Goal: Communication & Community: Connect with others

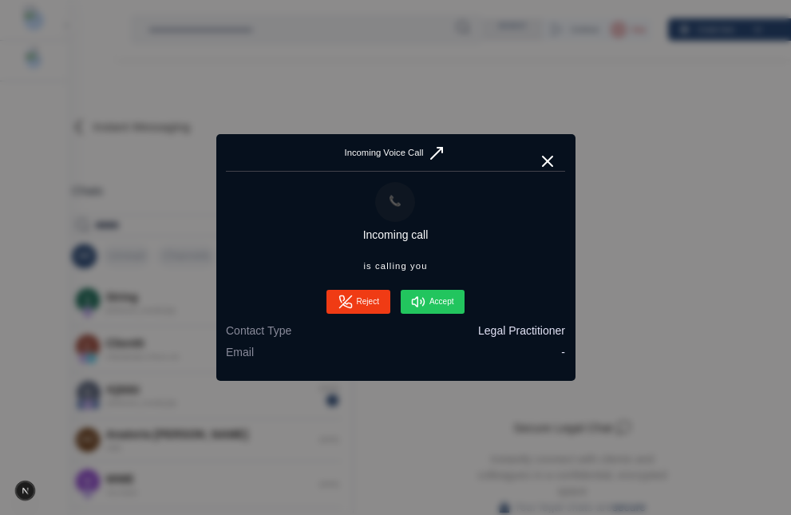
click at [448, 306] on button "Accept" at bounding box center [433, 302] width 64 height 24
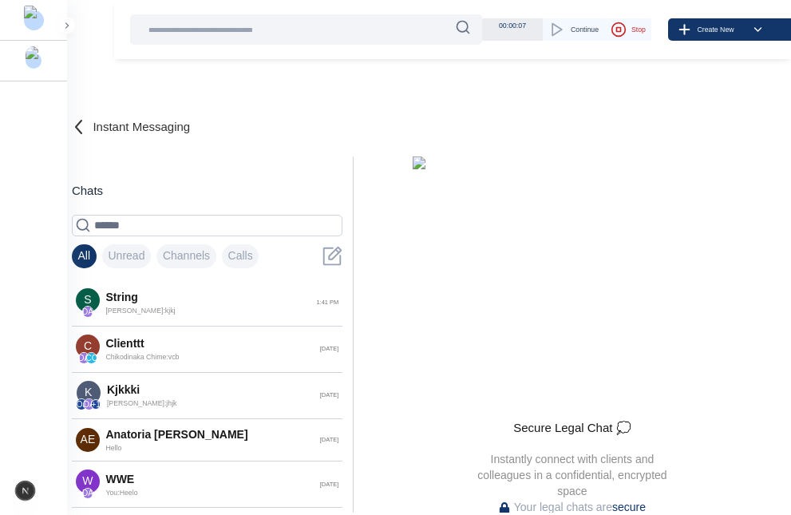
click at [624, 26] on button "Stop" at bounding box center [628, 29] width 47 height 22
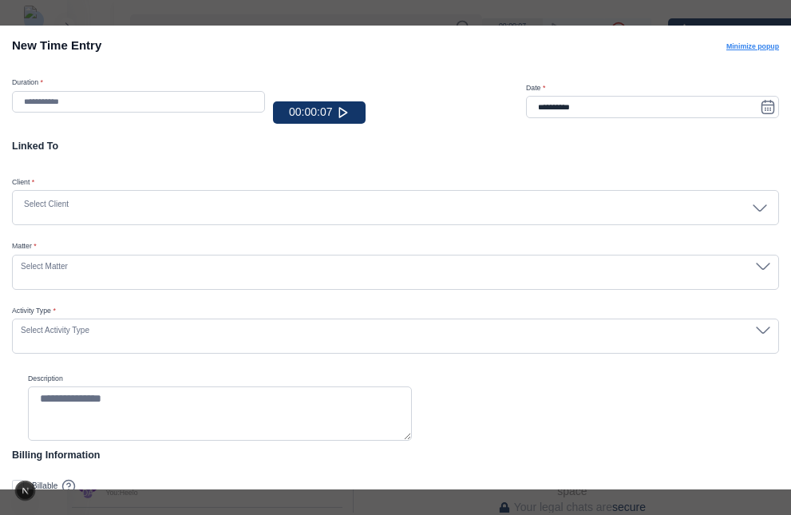
type input "******"
click at [602, 17] on div "**********" at bounding box center [395, 257] width 791 height 515
click at [740, 45] on button "Minimize popup" at bounding box center [753, 47] width 53 height 10
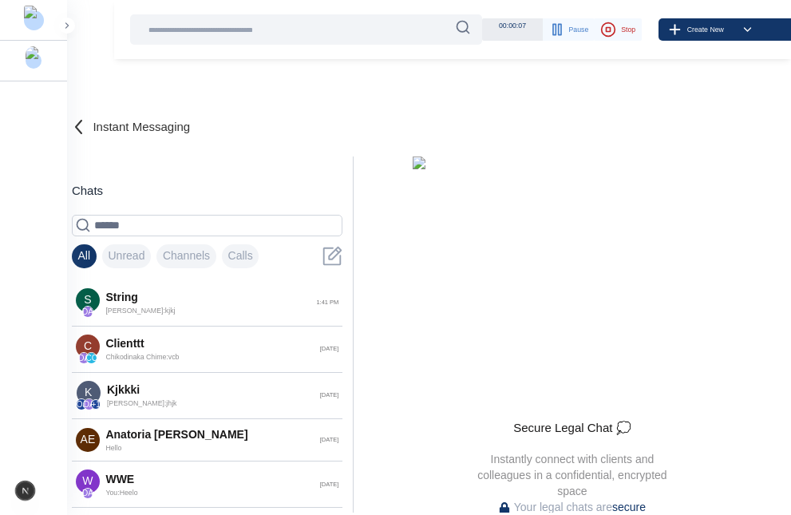
click at [616, 60] on main "Instant Messaging Chats All Unread Channels Calls S DA string Daniel Adekoya : …" at bounding box center [426, 264] width 730 height 529
click at [576, 124] on div "Instant Messaging" at bounding box center [426, 128] width 730 height 55
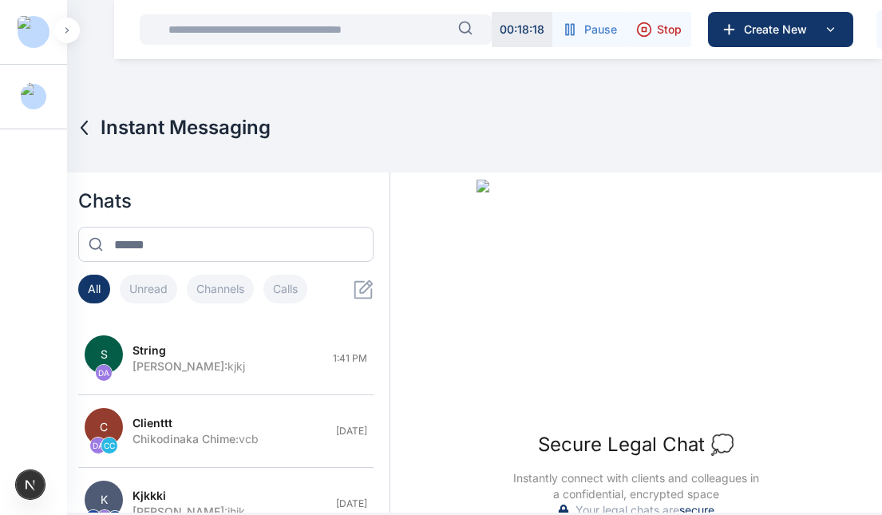
scroll to position [9, 0]
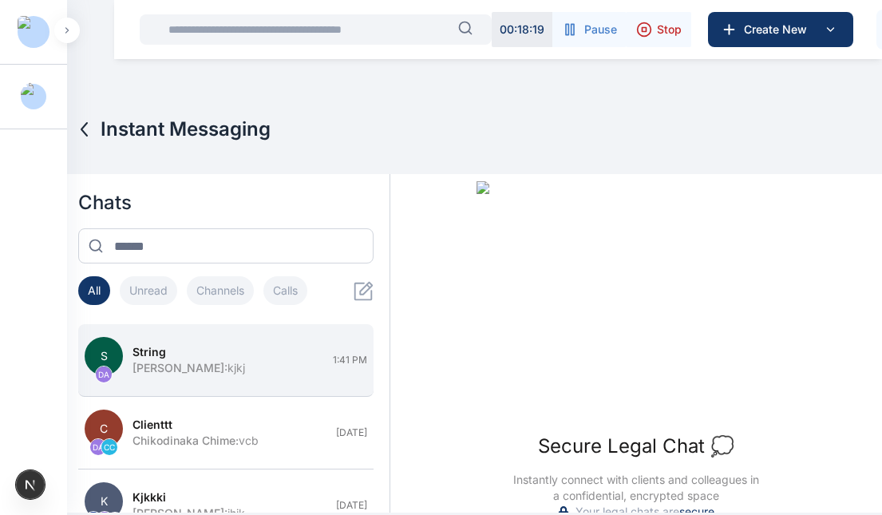
click at [227, 368] on div "Daniel Adekoya : kjkj" at bounding box center [228, 368] width 191 height 16
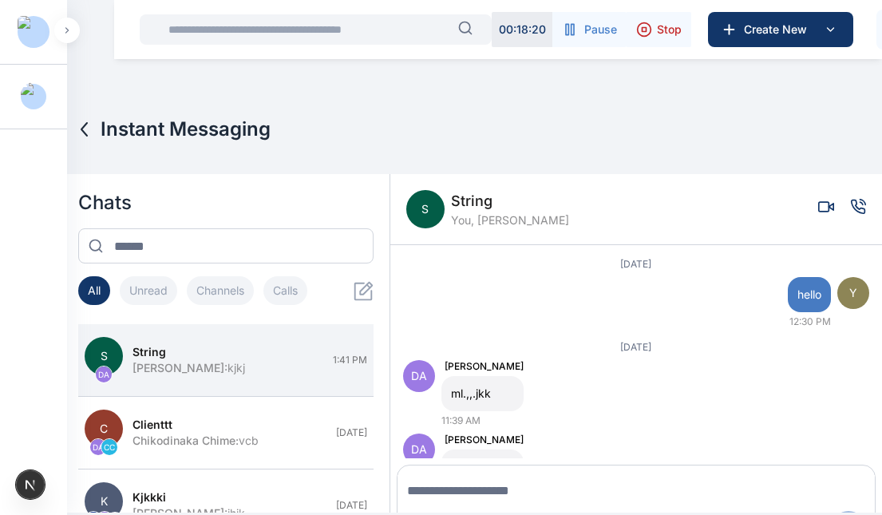
scroll to position [23, 0]
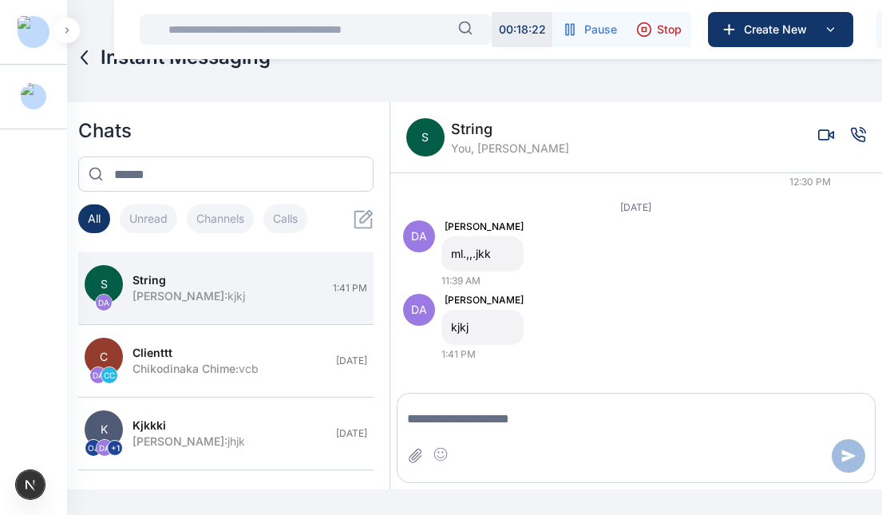
click at [790, 129] on icon "Voice call" at bounding box center [859, 135] width 14 height 14
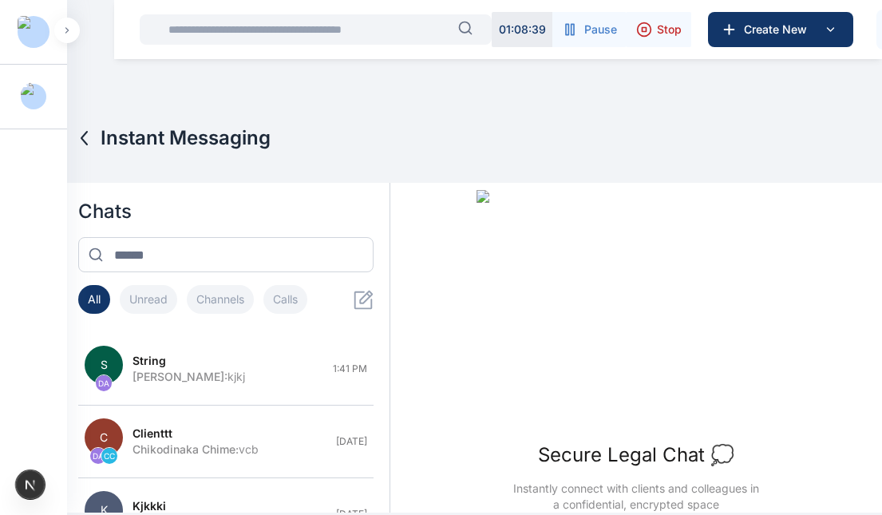
scroll to position [57, 0]
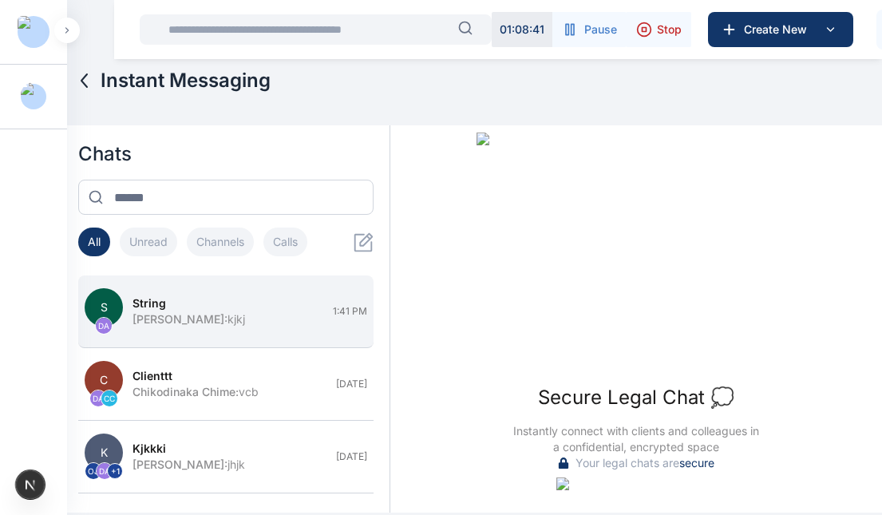
click at [260, 317] on div "Daniel Adekoya : kjkj" at bounding box center [228, 319] width 191 height 16
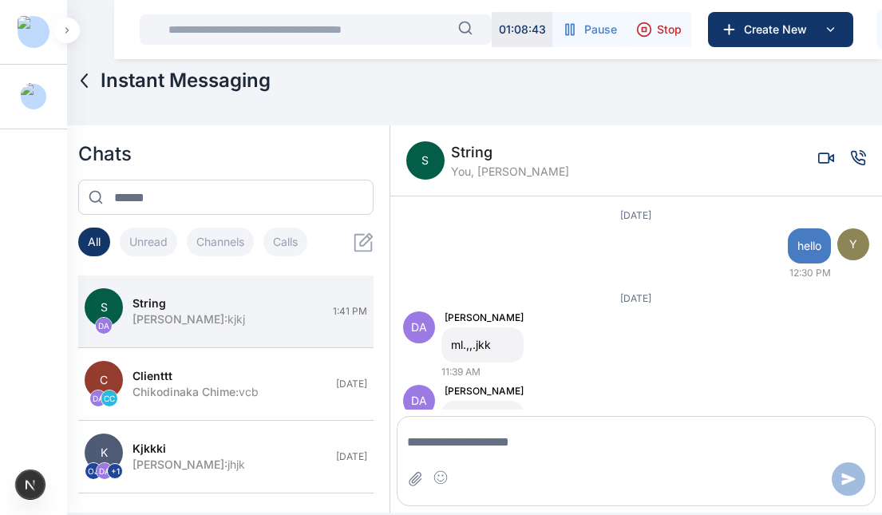
scroll to position [23, 0]
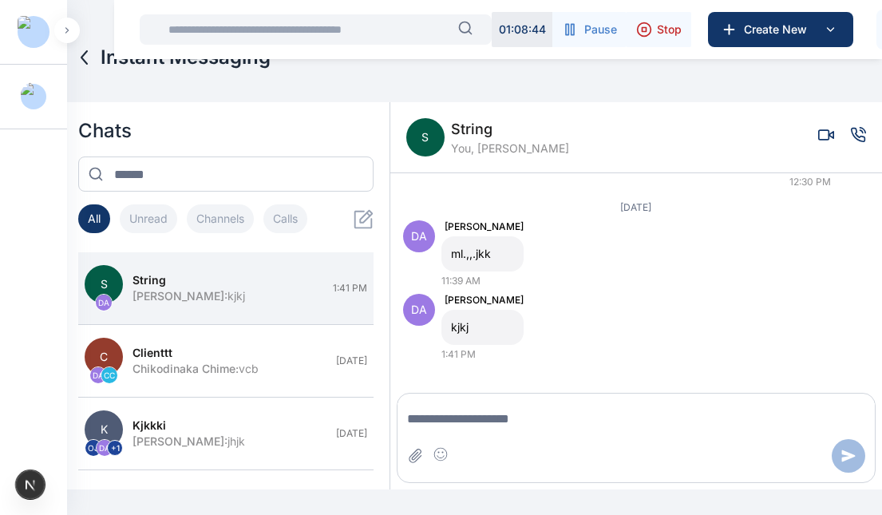
click at [852, 137] on icon "Voice call" at bounding box center [859, 135] width 14 height 14
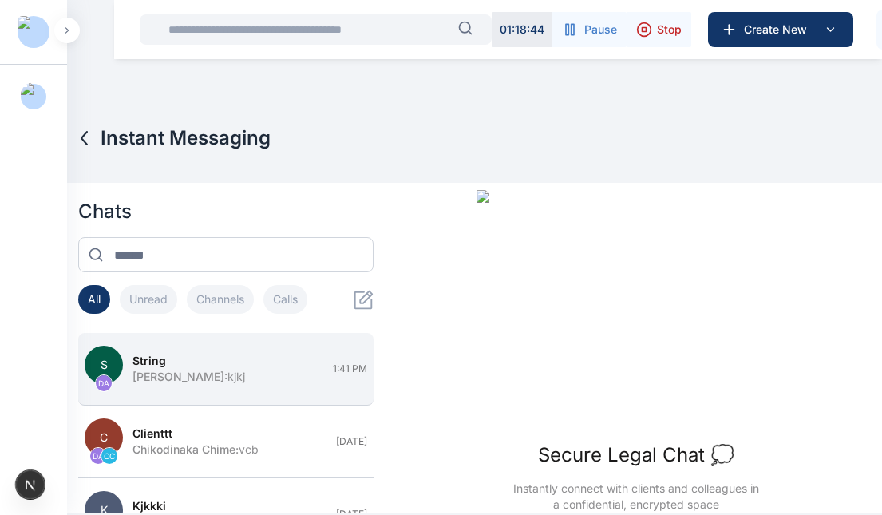
click at [240, 365] on div "string" at bounding box center [228, 361] width 191 height 16
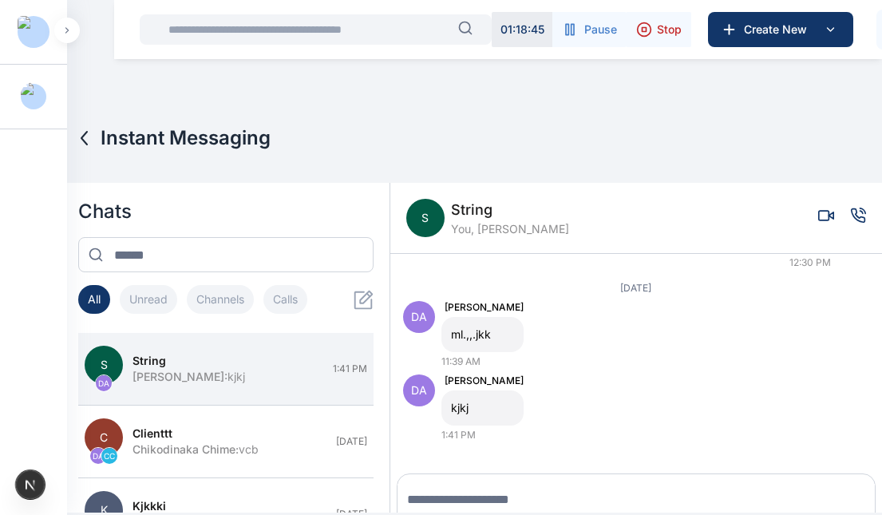
scroll to position [23, 0]
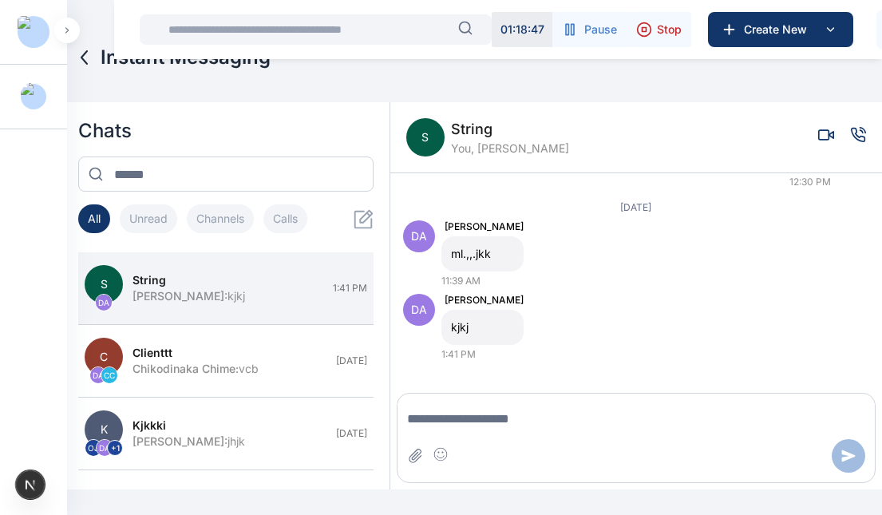
click at [852, 128] on icon "Voice call" at bounding box center [859, 135] width 14 height 14
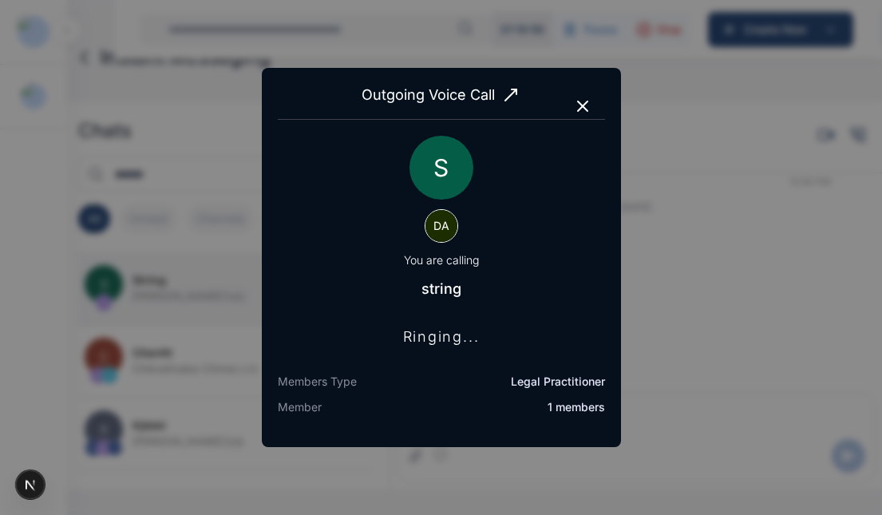
click at [579, 97] on icon "button" at bounding box center [582, 106] width 19 height 19
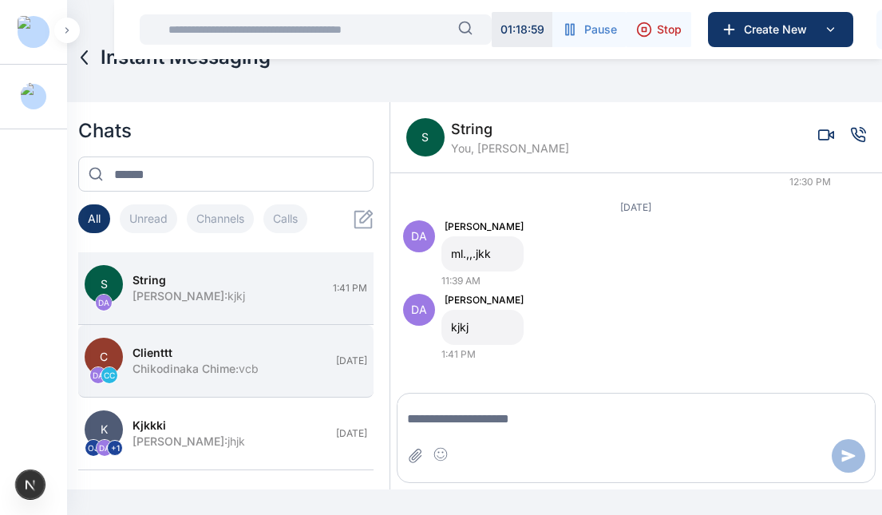
click at [228, 341] on button "C DA CC clienttt Chikodinaka Chime : vcb [DATE]" at bounding box center [225, 361] width 295 height 73
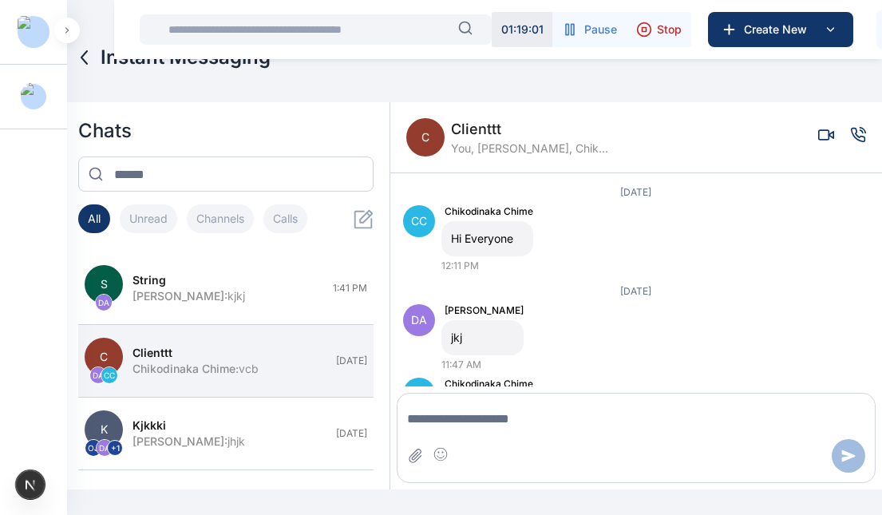
scroll to position [231, 0]
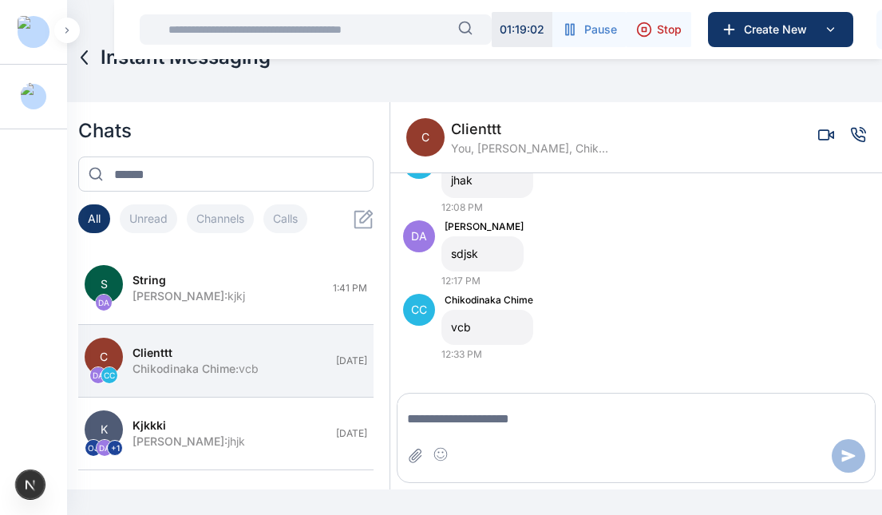
click at [850, 138] on icon "Voice call" at bounding box center [858, 135] width 16 height 16
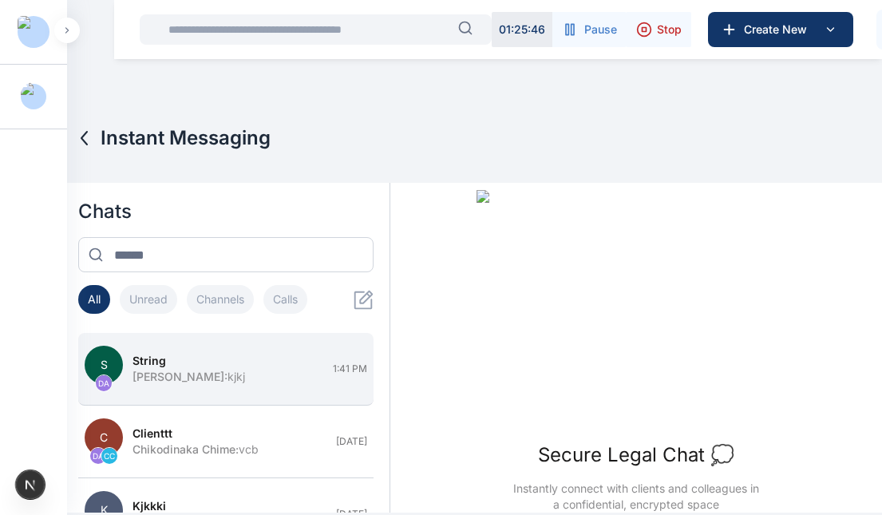
click at [333, 367] on span "1:41 PM" at bounding box center [350, 368] width 34 height 13
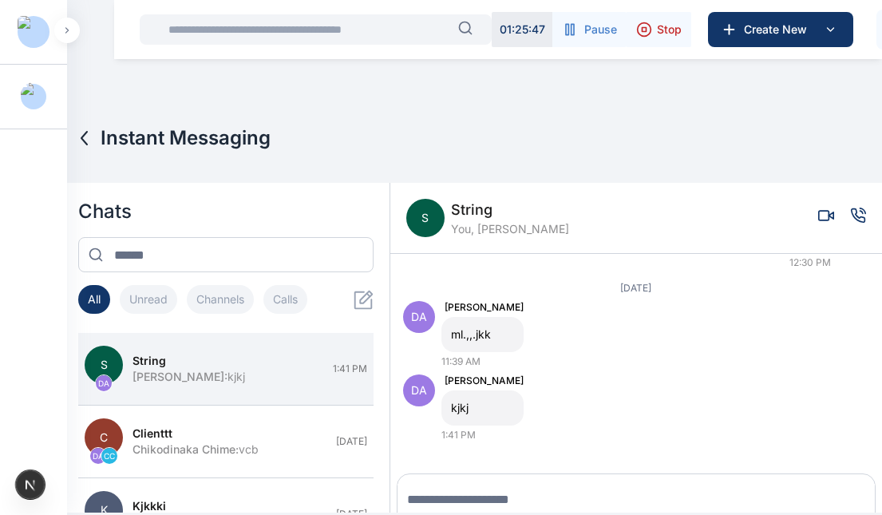
scroll to position [23, 0]
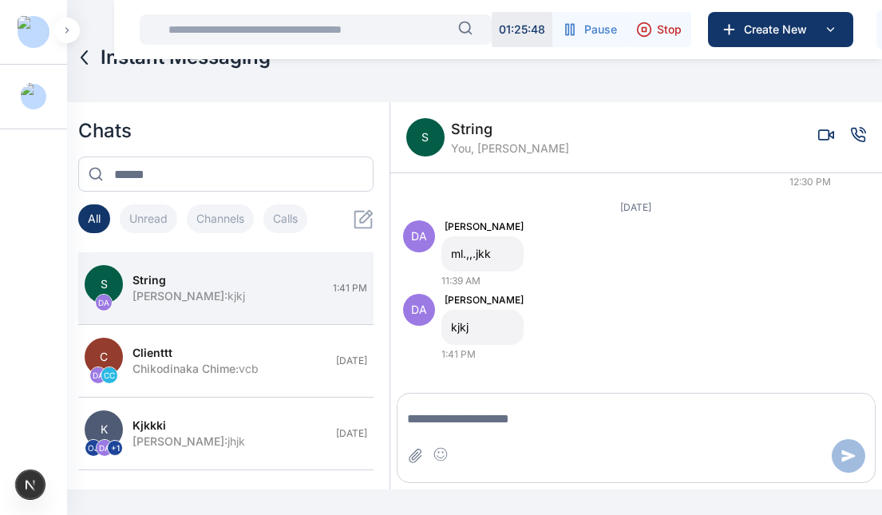
click at [850, 127] on icon "Voice call" at bounding box center [858, 135] width 16 height 16
